Goal: Task Accomplishment & Management: Use online tool/utility

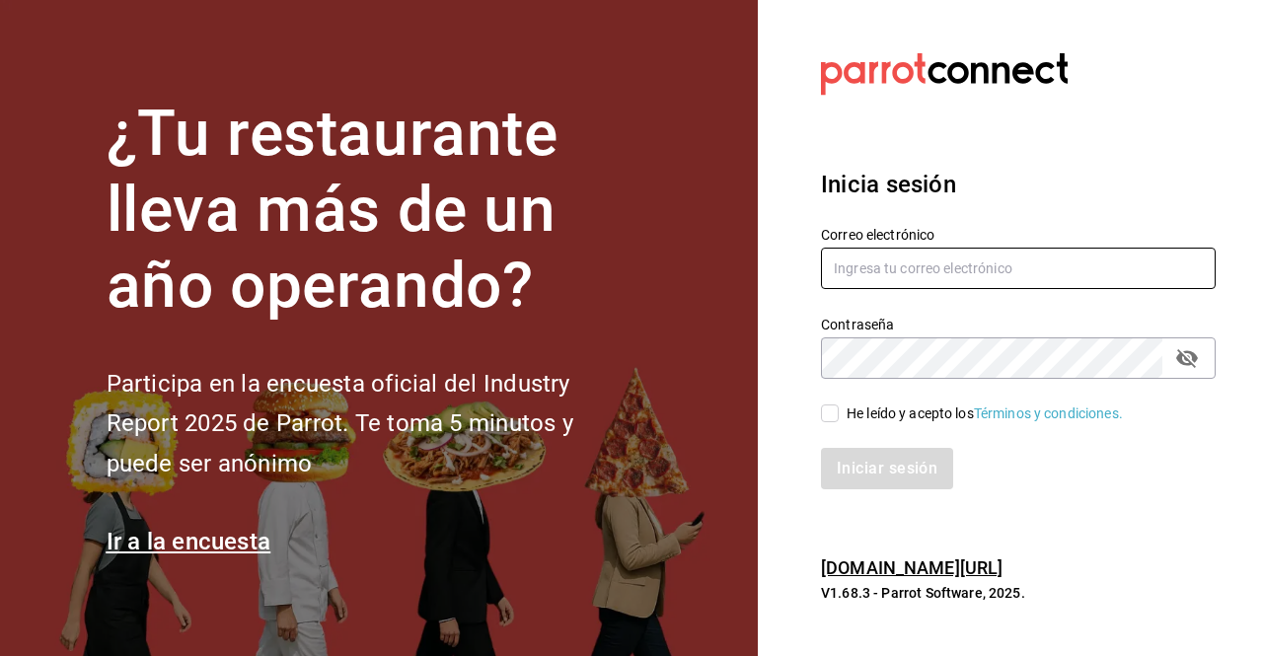
type input "[EMAIL_ADDRESS][DOMAIN_NAME]"
click at [833, 411] on input "He leído y acepto los Términos y condiciones." at bounding box center [830, 413] width 18 height 18
checkbox input "true"
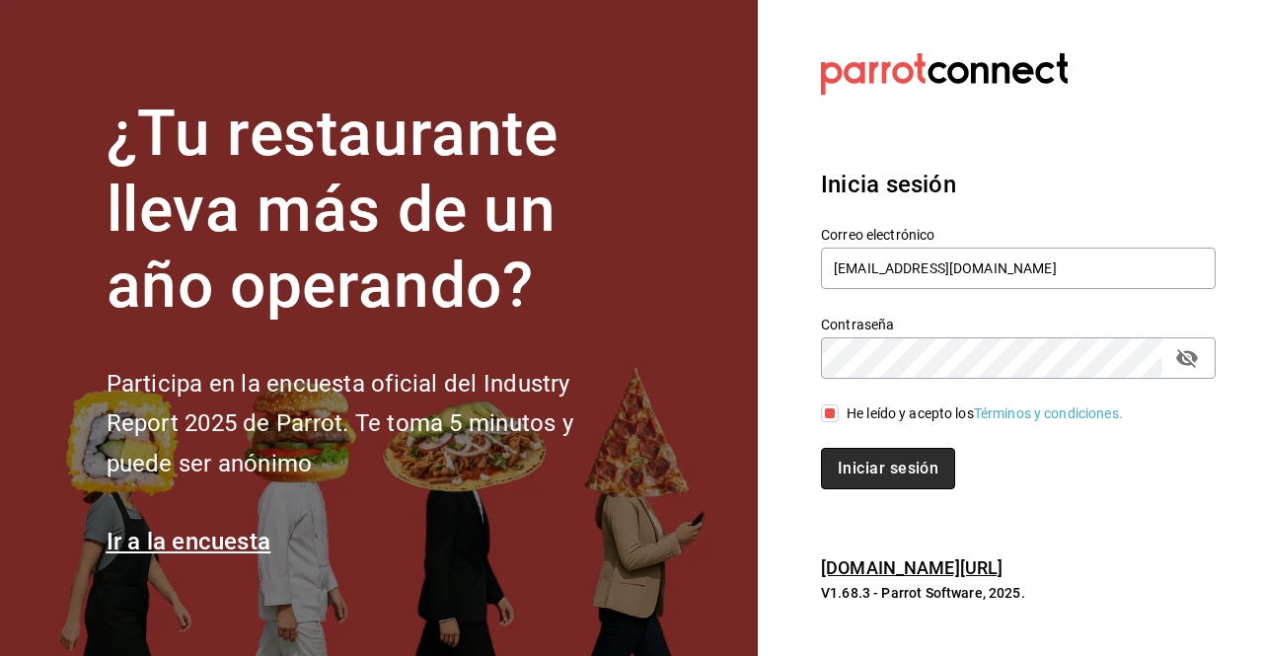
click at [861, 477] on button "Iniciar sesión" at bounding box center [888, 468] width 134 height 41
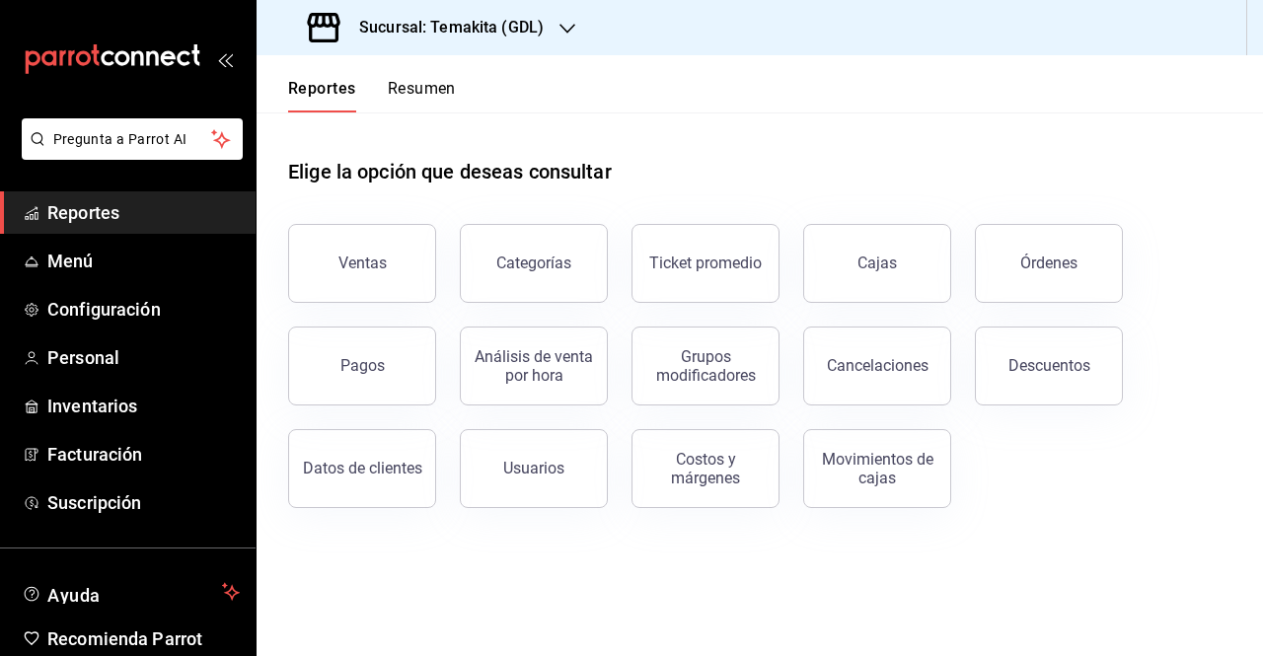
click at [424, 92] on button "Resumen" at bounding box center [422, 96] width 68 height 34
